Goal: Task Accomplishment & Management: Use online tool/utility

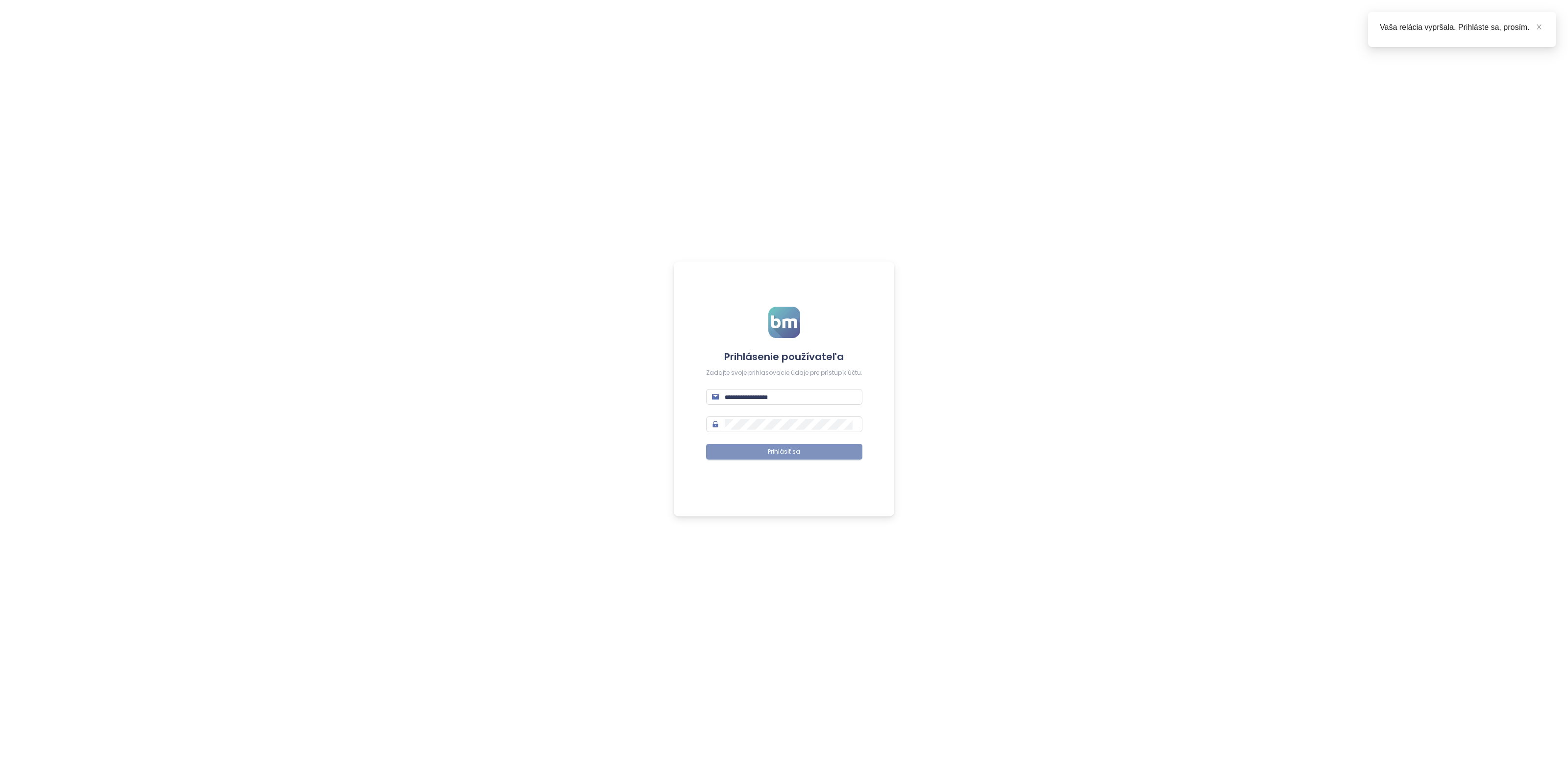
type input "**********"
click at [768, 446] on button "Prihlásiť sa" at bounding box center [784, 452] width 156 height 16
type input "**********"
click at [755, 449] on button "Prihlásiť sa" at bounding box center [784, 452] width 156 height 16
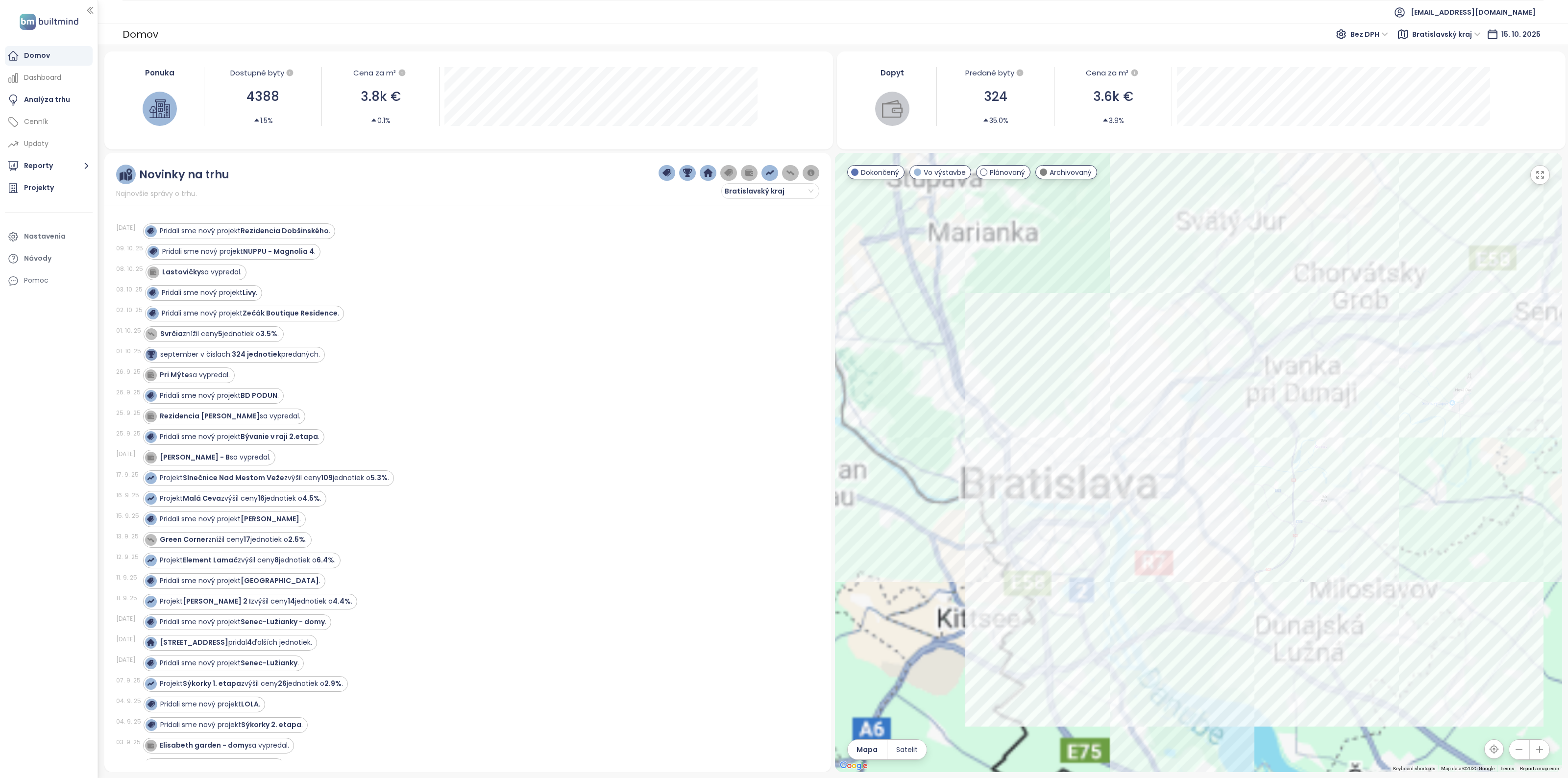
drag, startPoint x: 1102, startPoint y: 571, endPoint x: 1323, endPoint y: 466, distance: 244.7
click at [1336, 451] on div at bounding box center [1199, 463] width 727 height 620
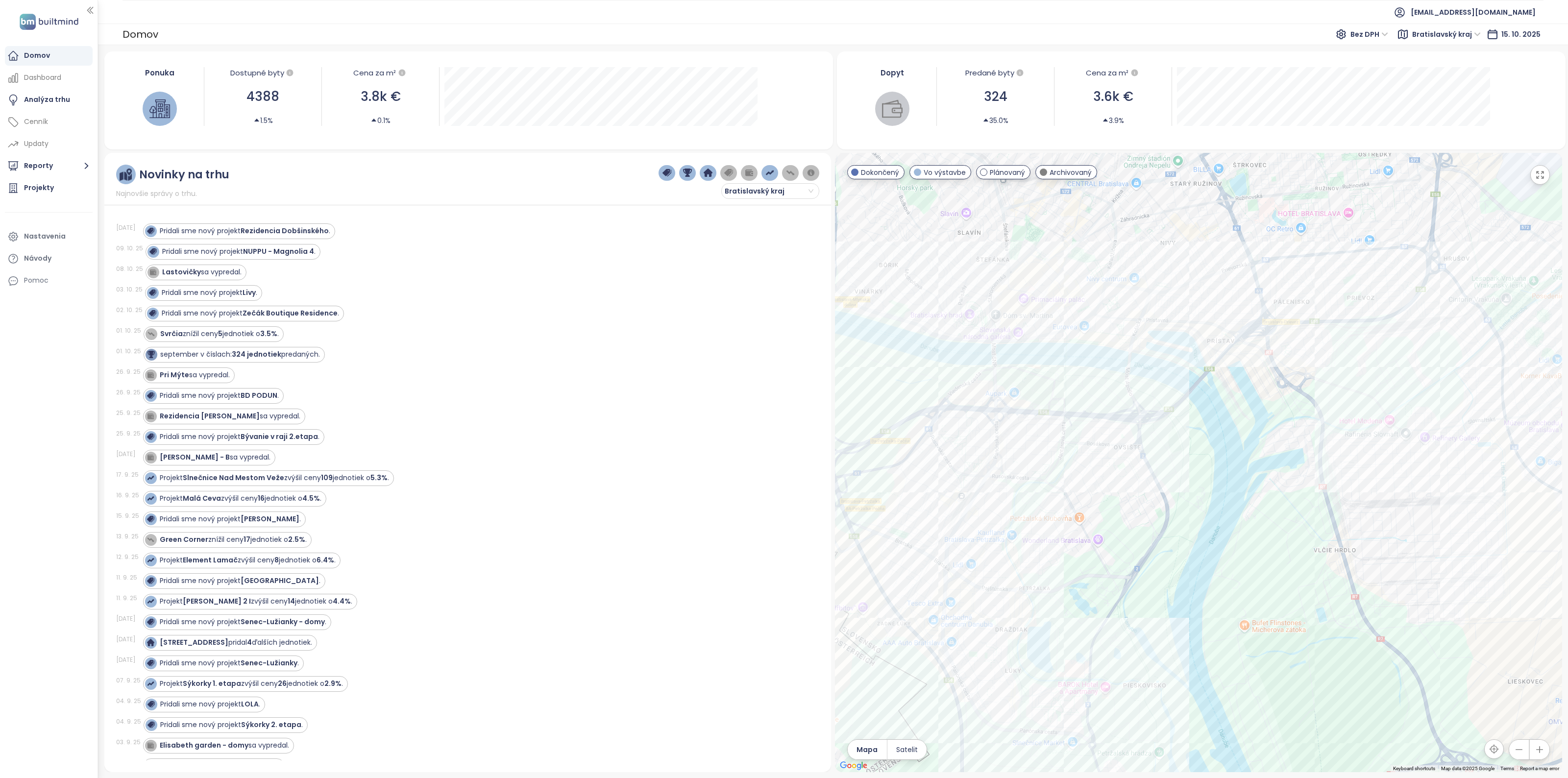
drag, startPoint x: 949, startPoint y: 491, endPoint x: 1041, endPoint y: 610, distance: 150.4
click at [1041, 610] on div at bounding box center [1199, 463] width 727 height 620
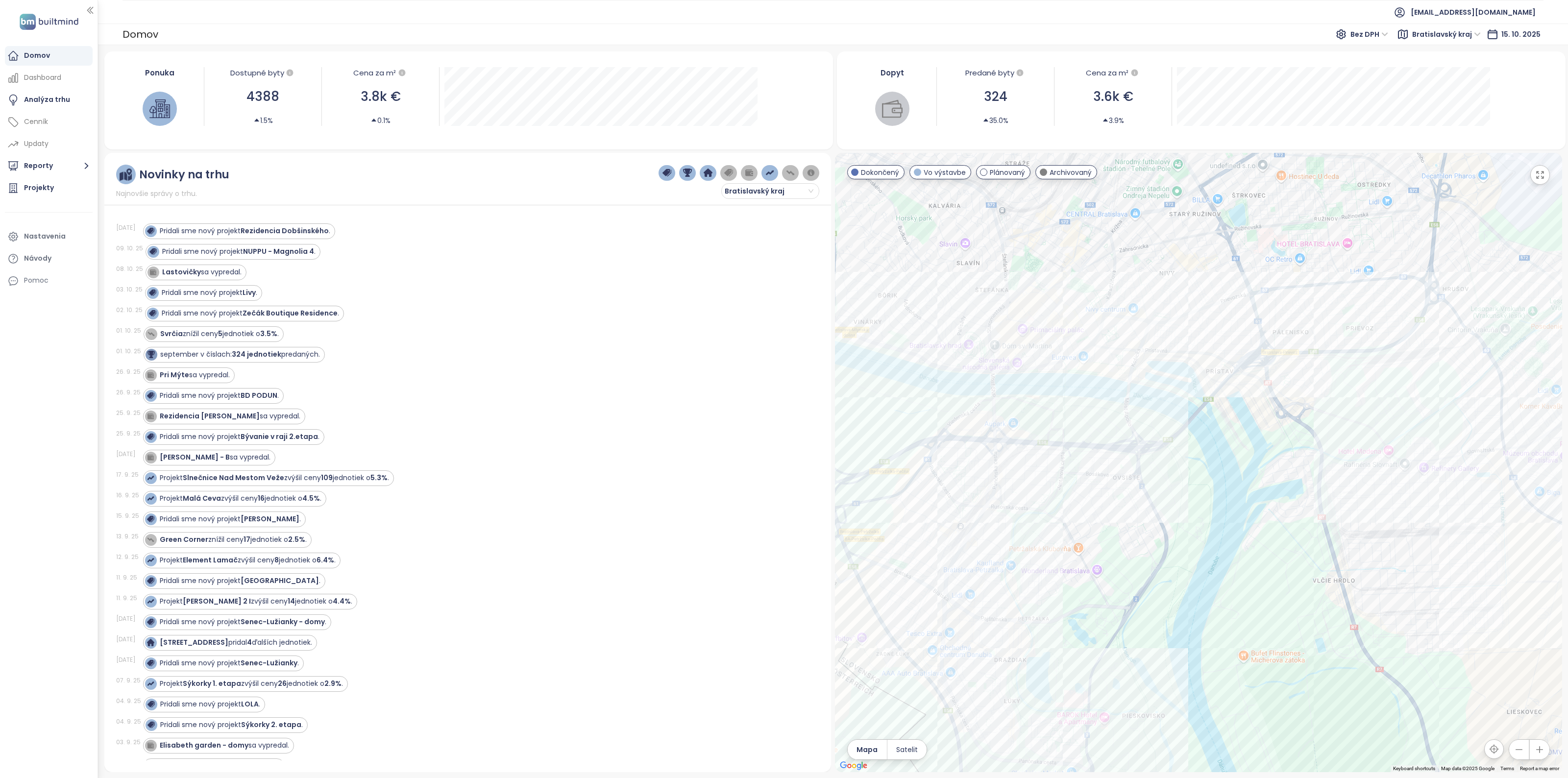
drag, startPoint x: 1152, startPoint y: 404, endPoint x: 1150, endPoint y: 436, distance: 32.1
click at [1150, 436] on div at bounding box center [1199, 463] width 727 height 620
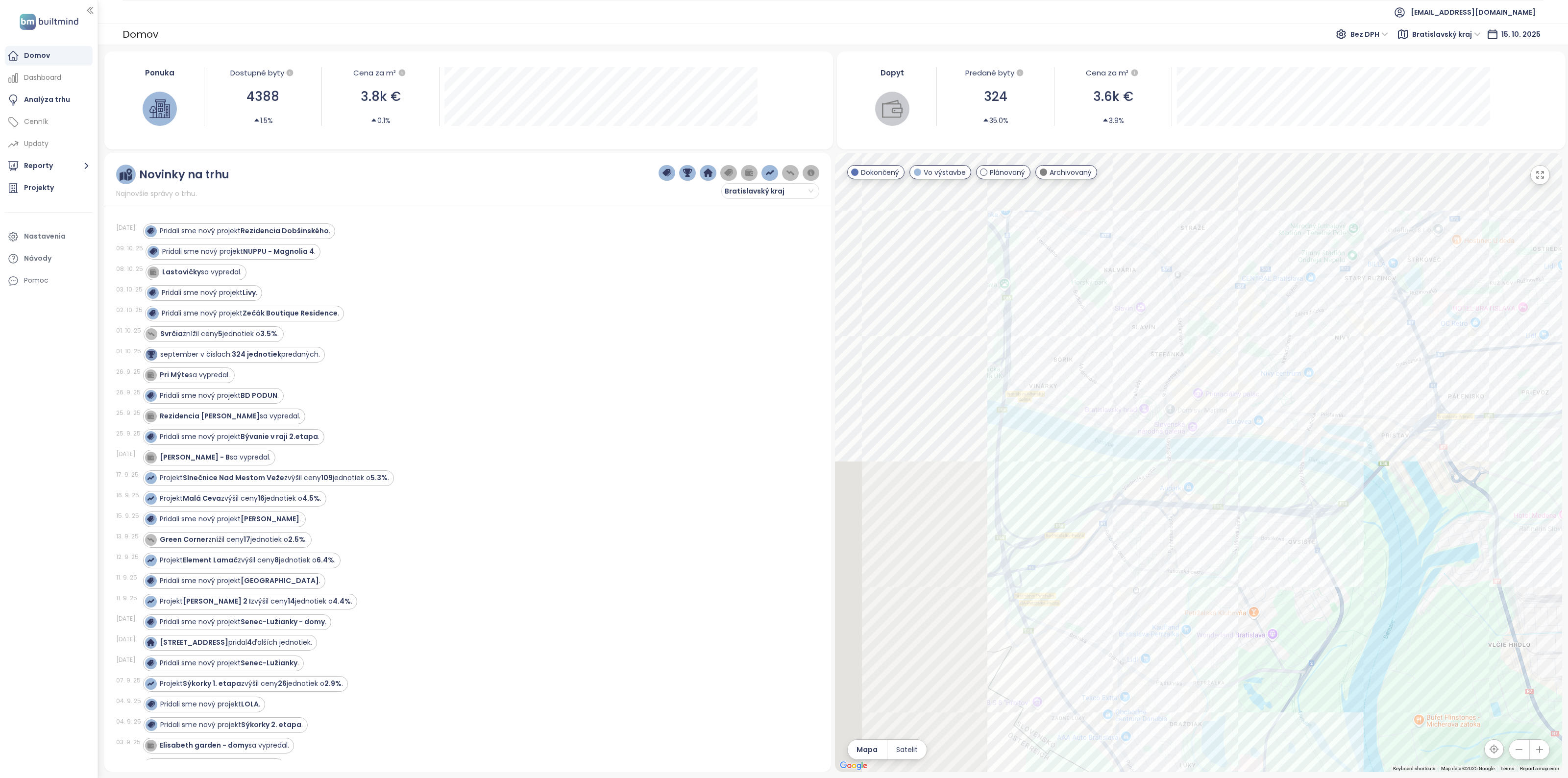
drag, startPoint x: 1082, startPoint y: 424, endPoint x: 1196, endPoint y: 496, distance: 134.8
click at [1196, 496] on div at bounding box center [1199, 463] width 727 height 620
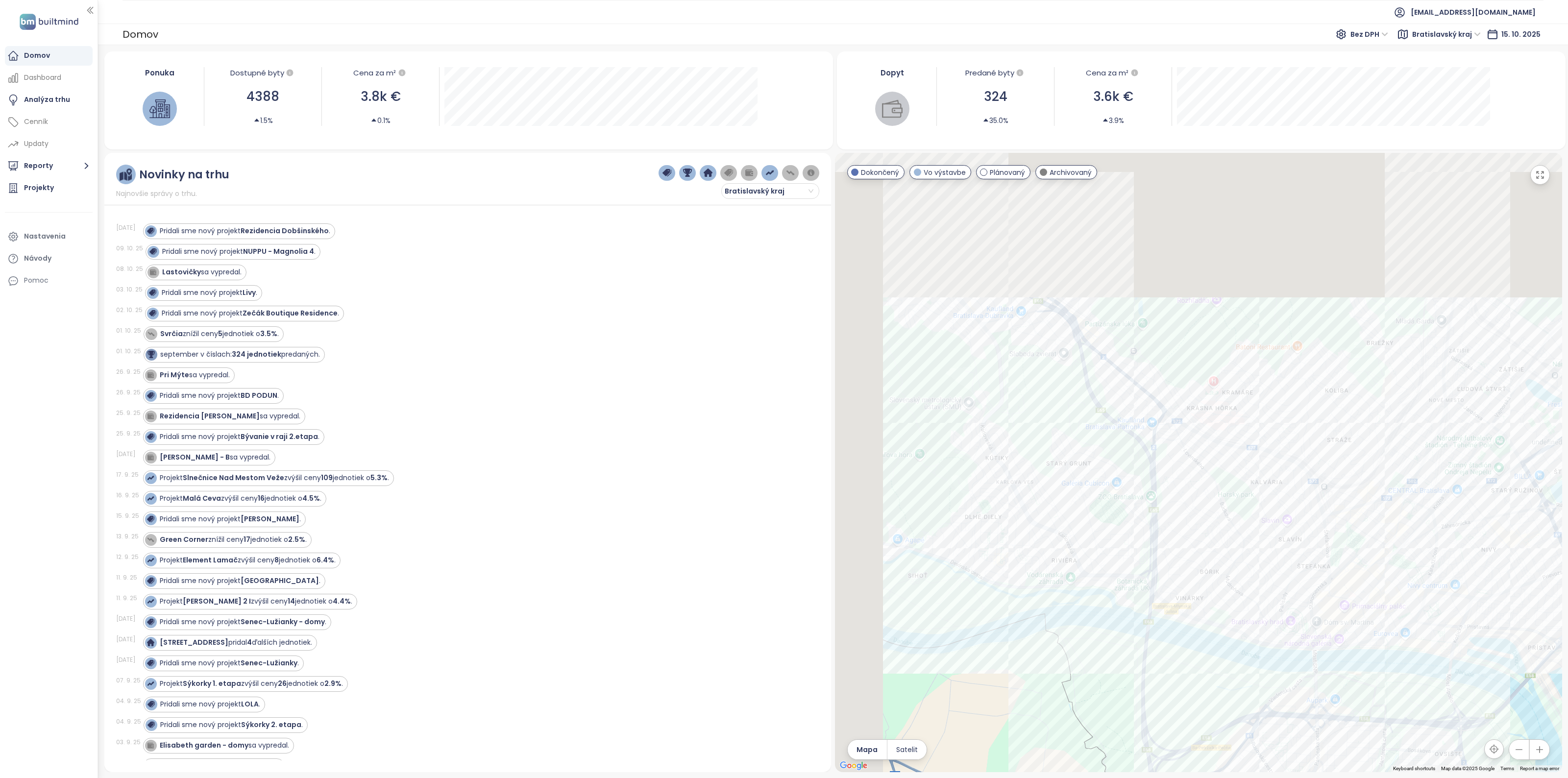
drag, startPoint x: 930, startPoint y: 386, endPoint x: 1029, endPoint y: 538, distance: 181.4
click at [1029, 538] on div at bounding box center [1199, 463] width 727 height 620
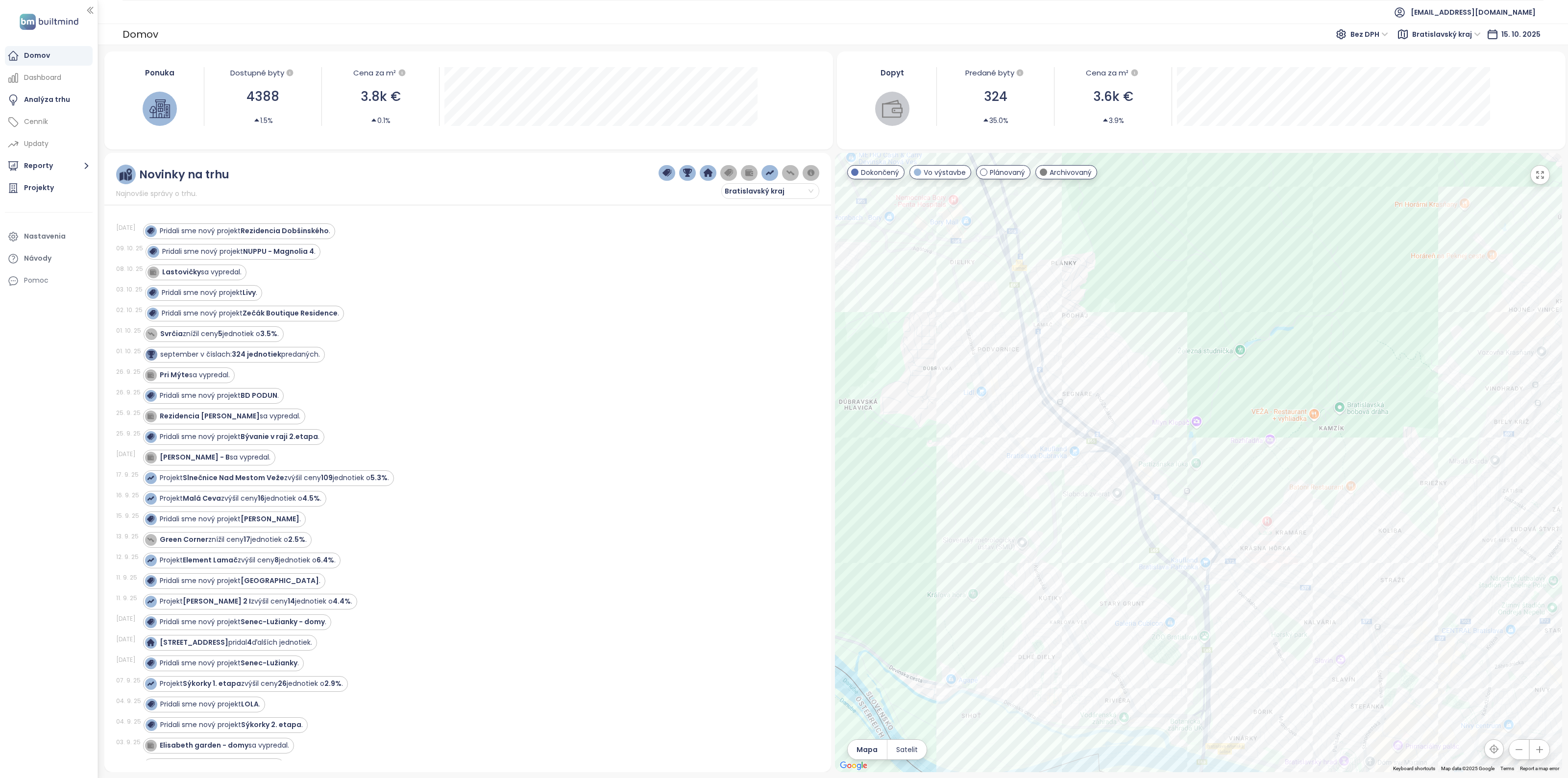
drag, startPoint x: 1018, startPoint y: 352, endPoint x: 1071, endPoint y: 489, distance: 146.9
click at [1071, 489] on div at bounding box center [1199, 463] width 727 height 620
